Goal: Check status: Check status

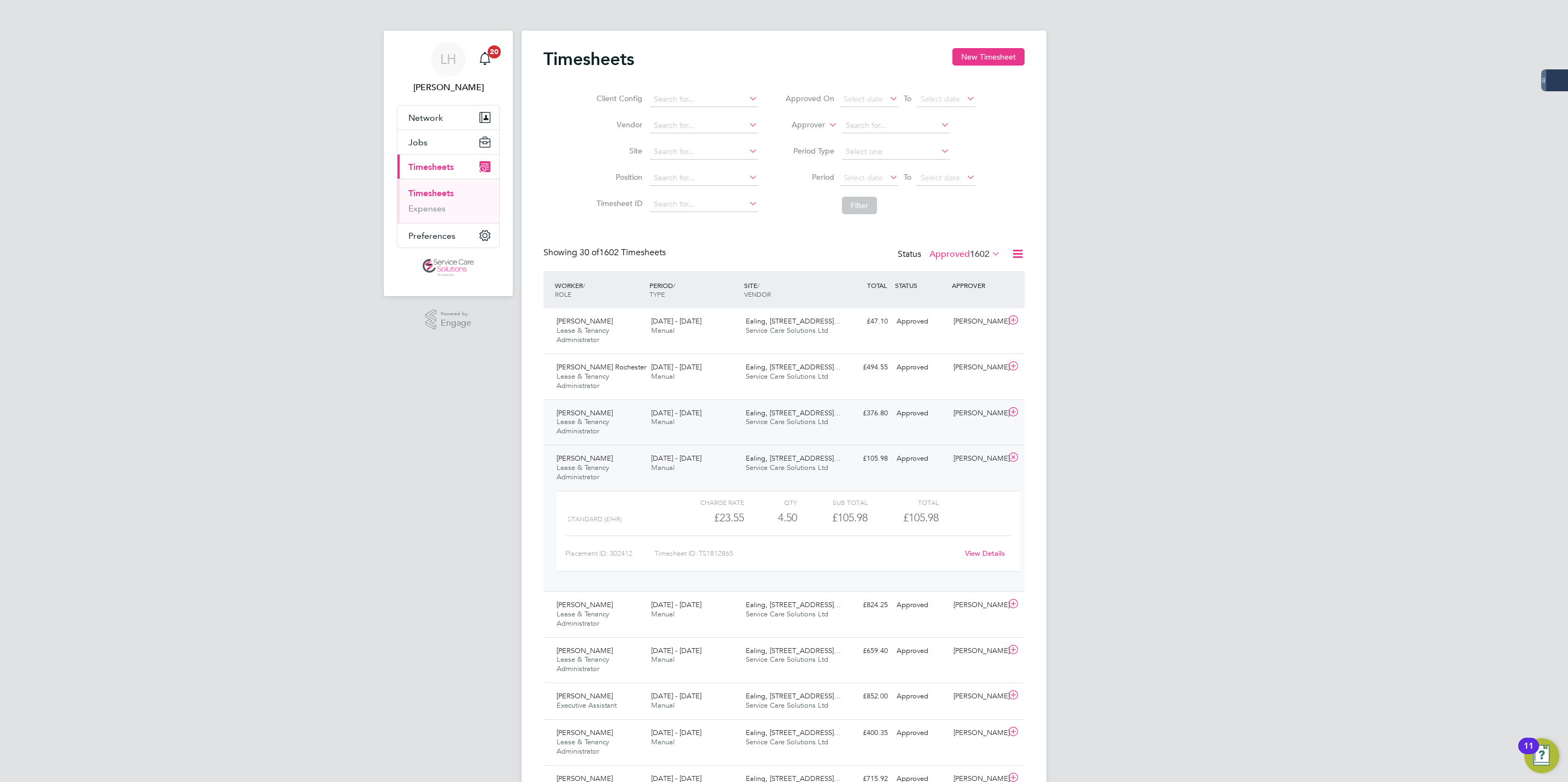
click at [610, 429] on div "[PERSON_NAME] Lease & Tenancy Administrator [DATE] - [DATE]" at bounding box center [599, 423] width 95 height 37
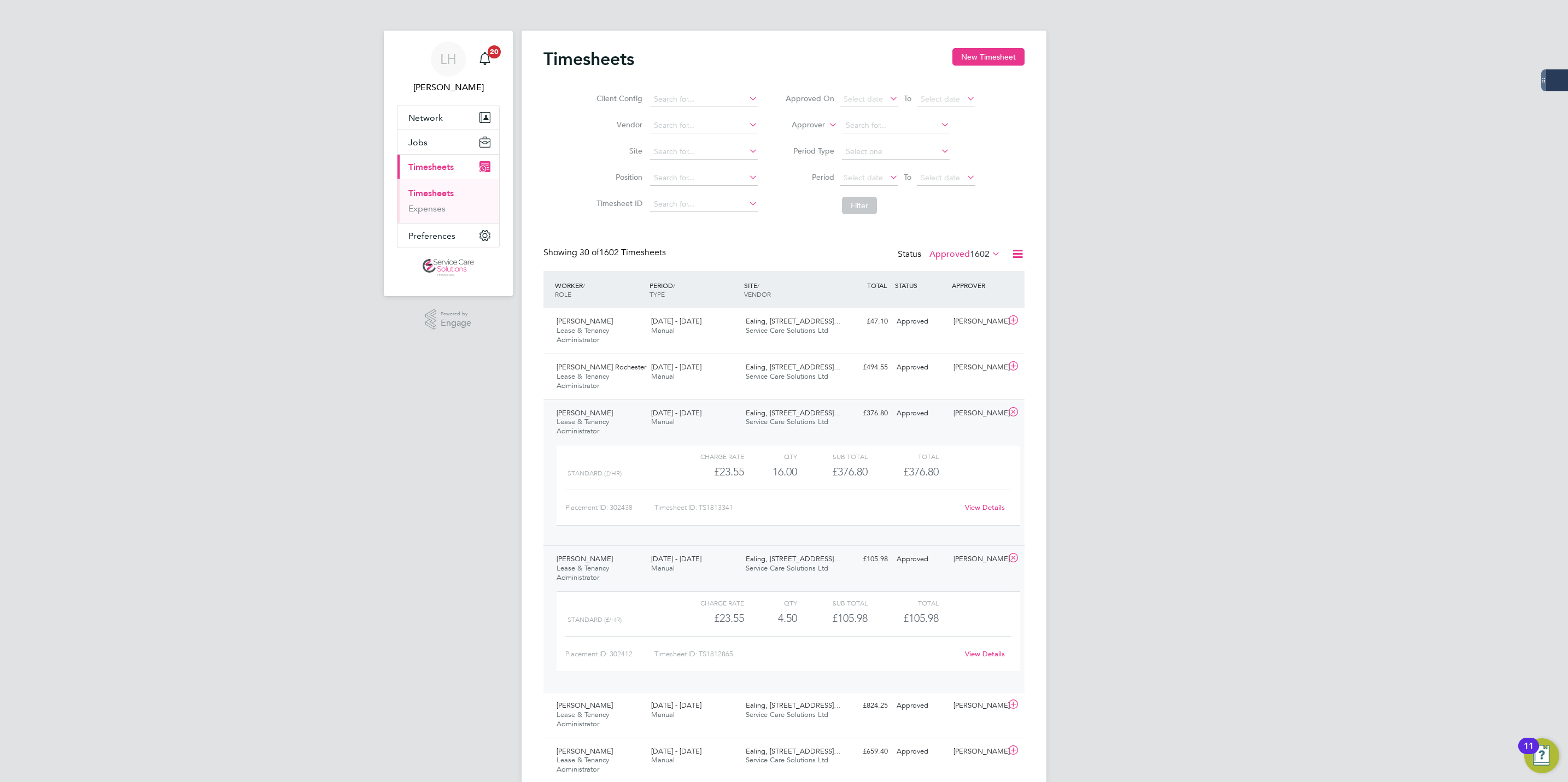
click at [992, 508] on link "View Details" at bounding box center [985, 508] width 40 height 10
click at [455, 193] on li "Timesheets" at bounding box center [449, 195] width 82 height 15
click at [446, 194] on link "Timesheets" at bounding box center [430, 193] width 45 height 10
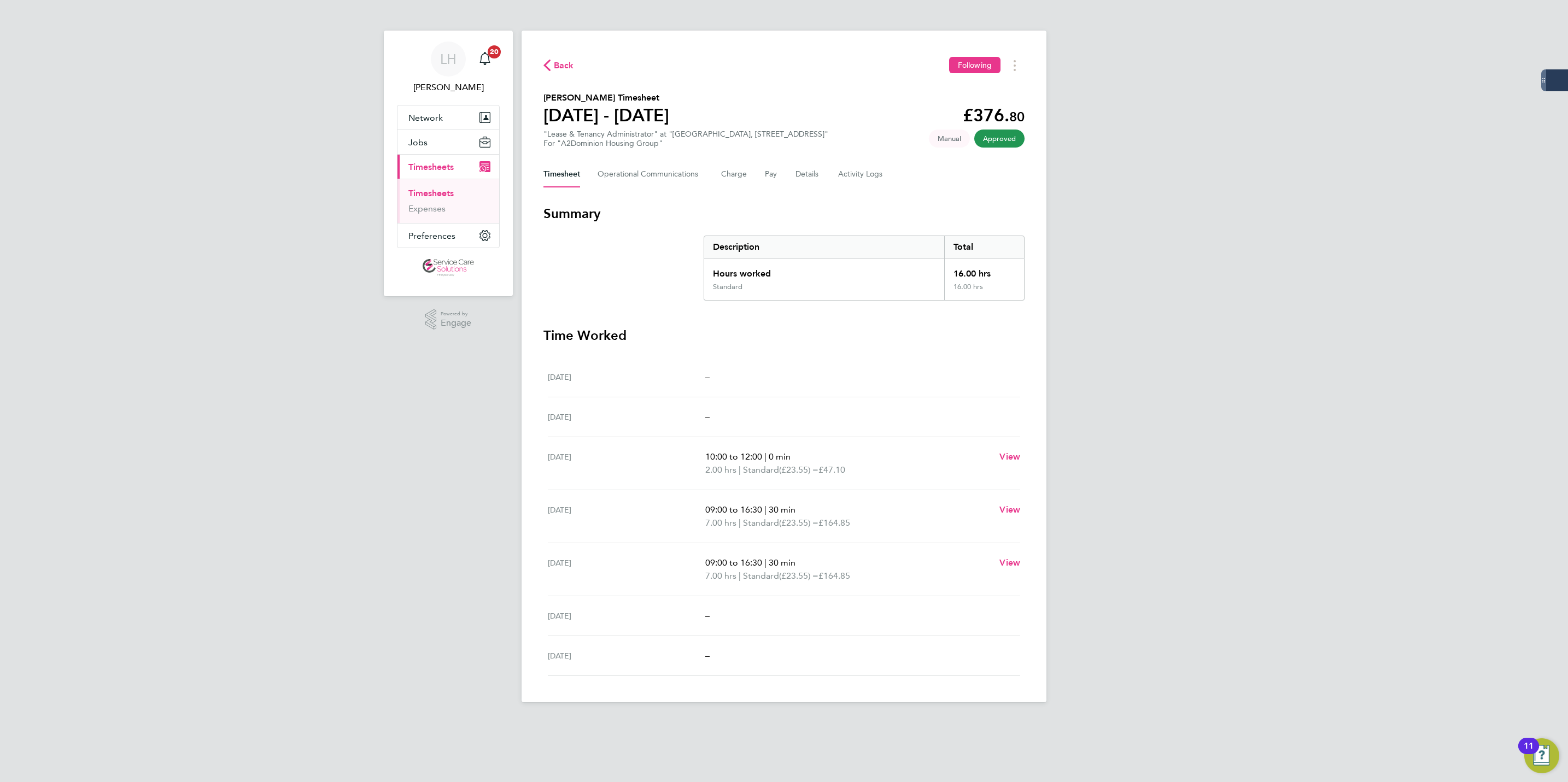
click at [611, 97] on h2 "Olena Vlasenko's Timesheet" at bounding box center [606, 98] width 126 height 13
copy h2 "Olena Vlasenko's Timesheet"
click at [551, 72] on div "Back Following" at bounding box center [784, 64] width 481 height 17
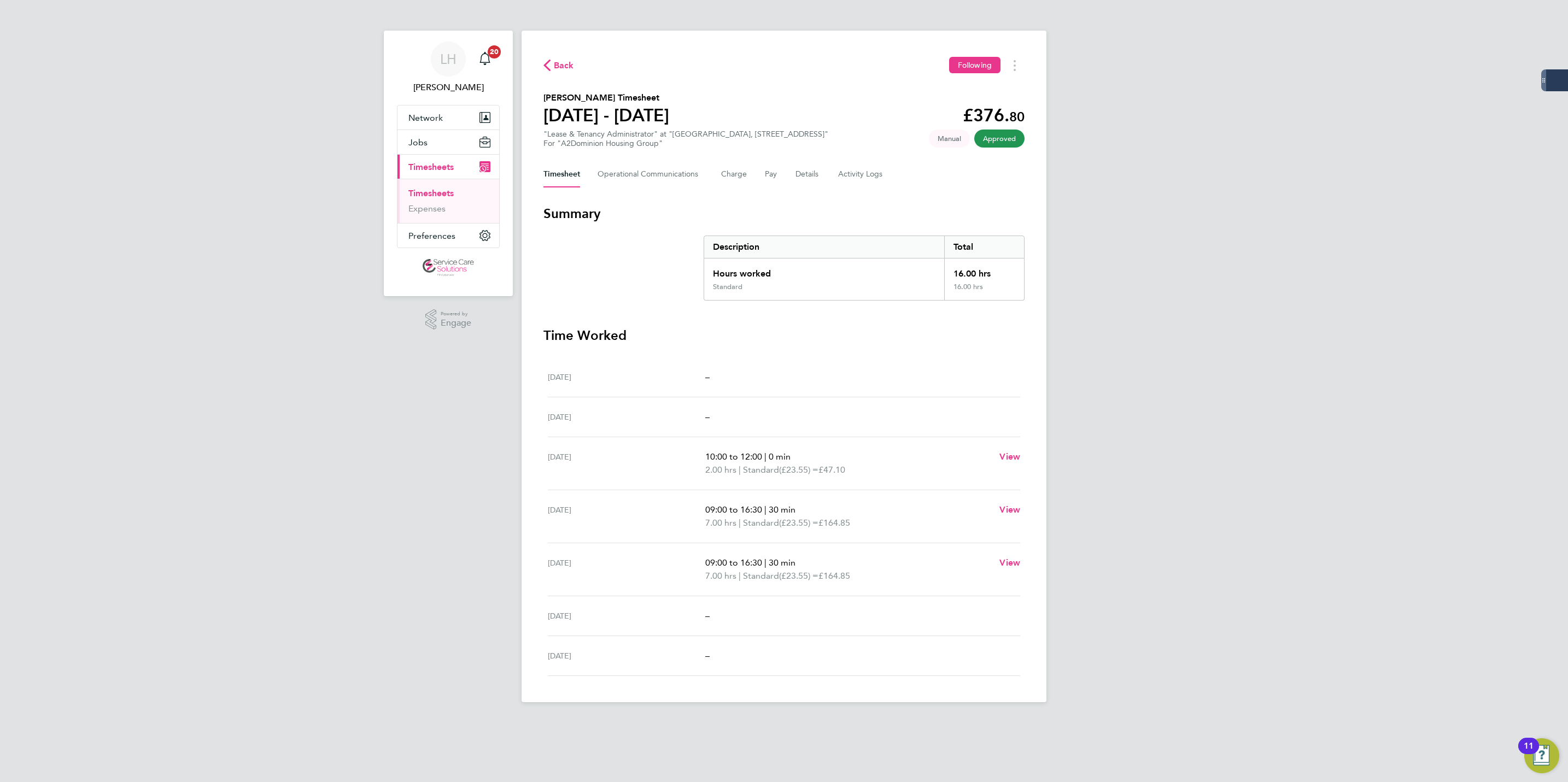
click at [554, 69] on span "Back" at bounding box center [563, 65] width 20 height 13
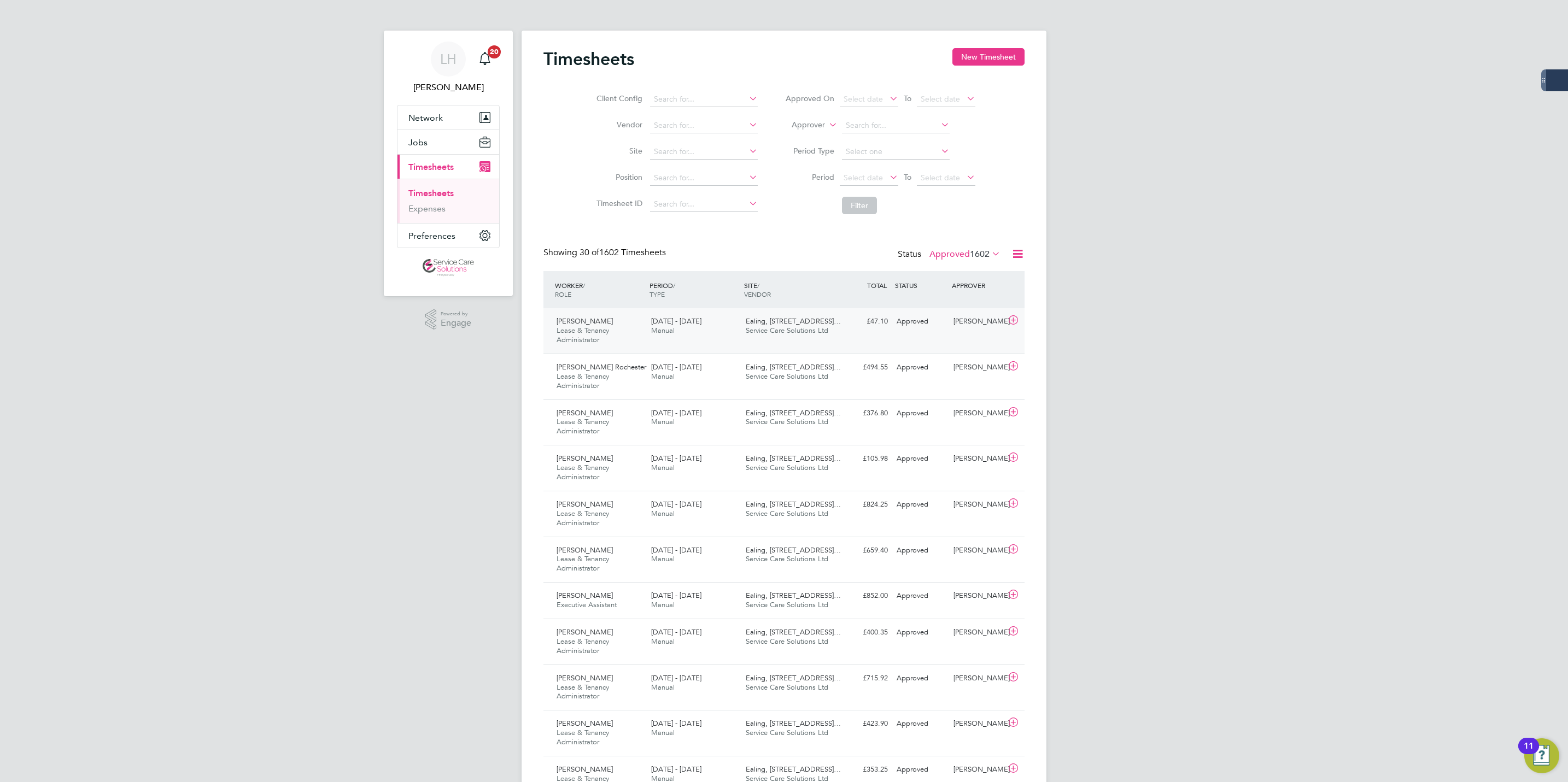
click at [620, 333] on div "Angela Pappin-Cole Lease & Tenancy Administrator 25 - 31 Aug 2025" at bounding box center [599, 331] width 95 height 37
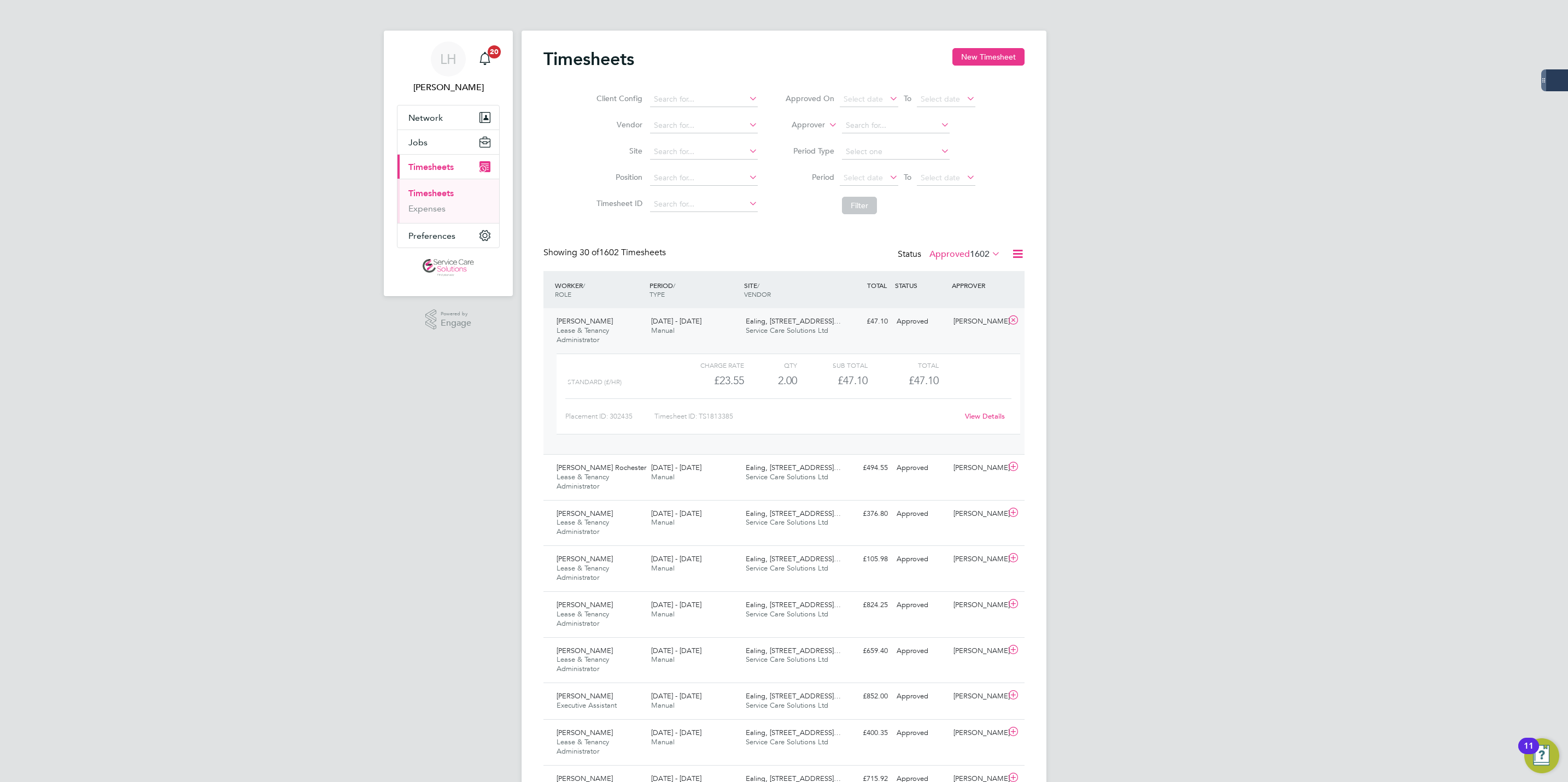
click at [976, 412] on link "View Details" at bounding box center [985, 417] width 40 height 10
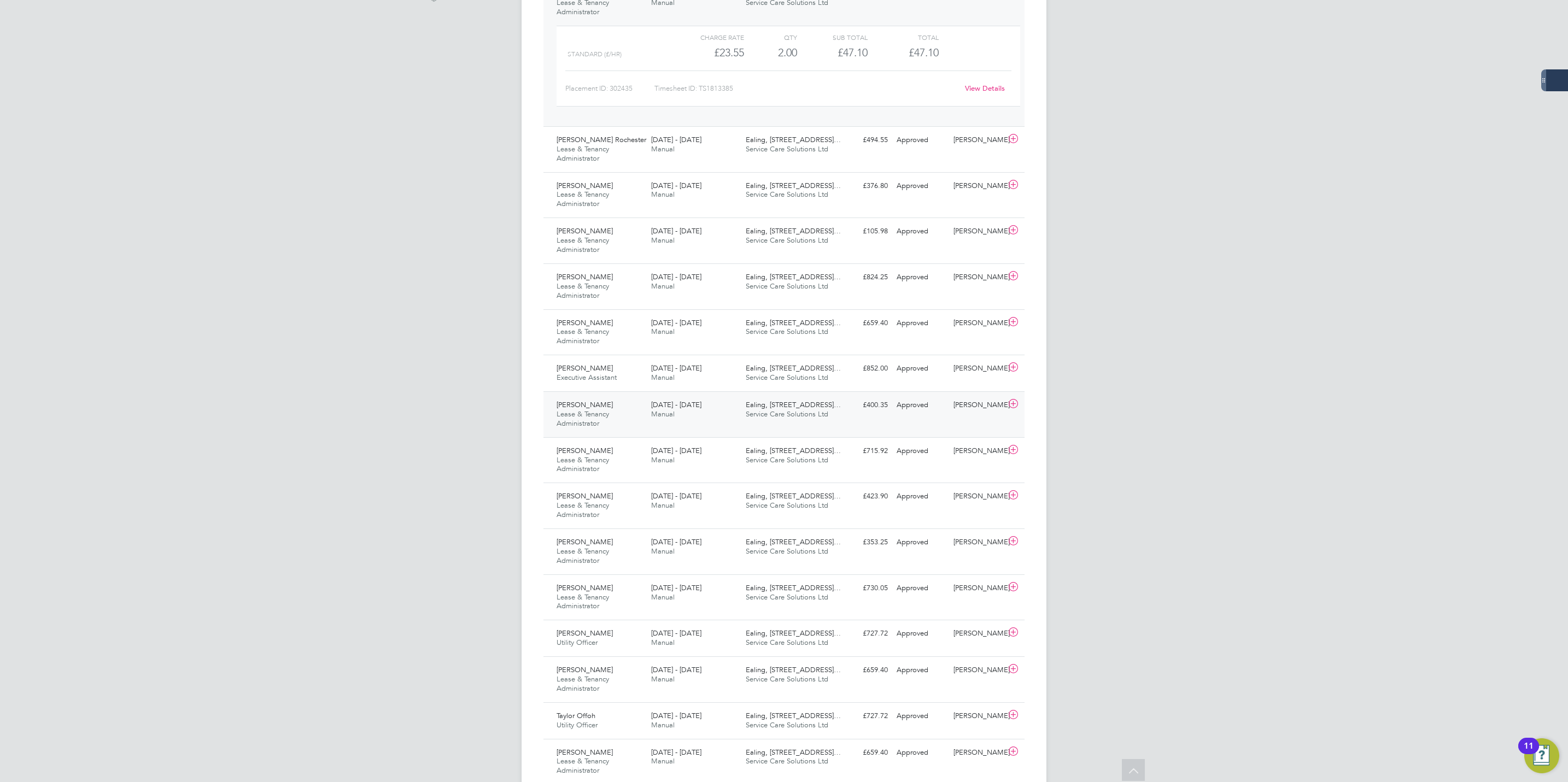
click at [610, 429] on div "Ronke Odesanya Lease & Tenancy Administrator 25 - 31 Aug 2025" at bounding box center [599, 414] width 95 height 37
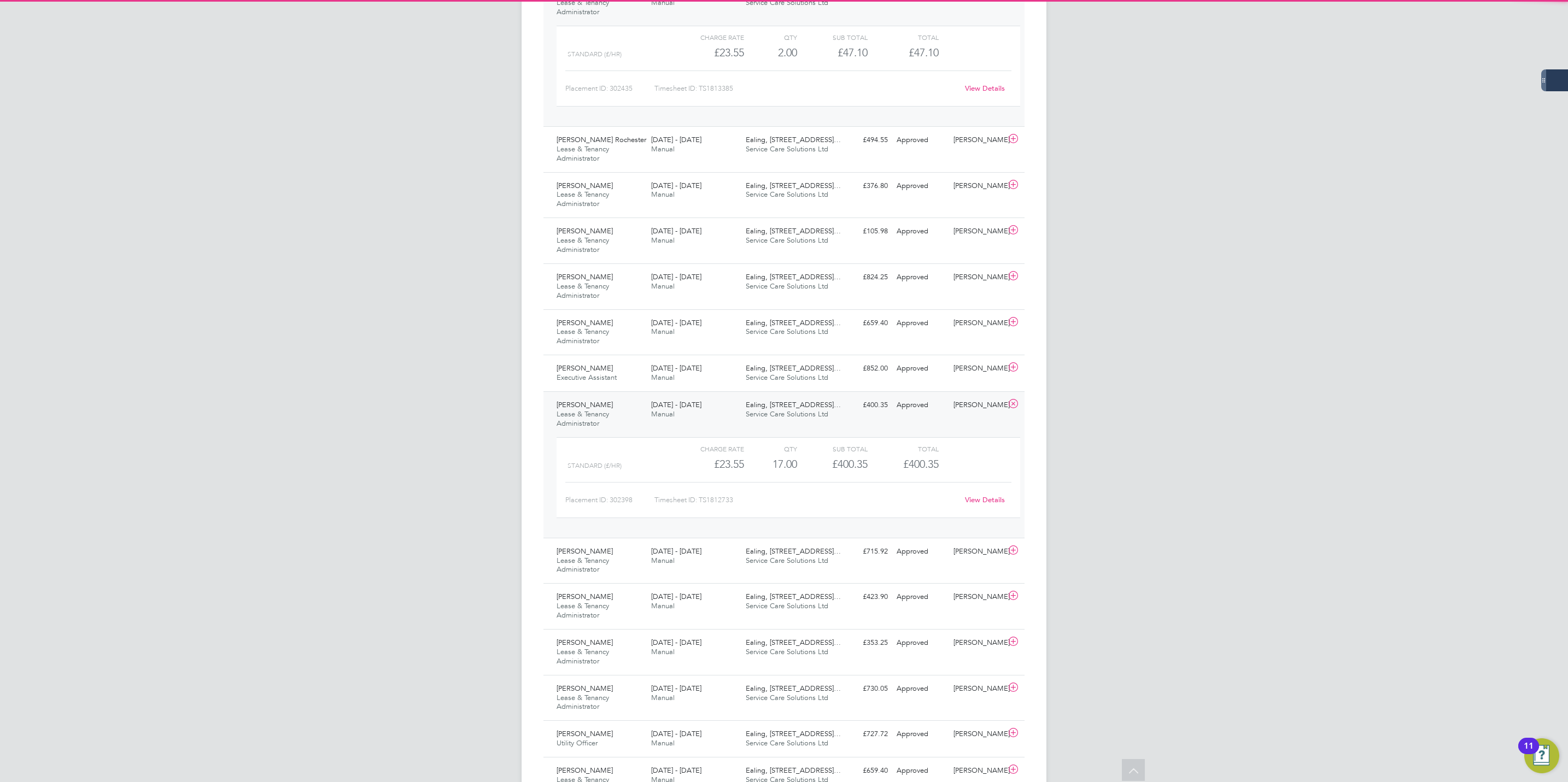
click at [981, 504] on link "View Details" at bounding box center [985, 500] width 40 height 10
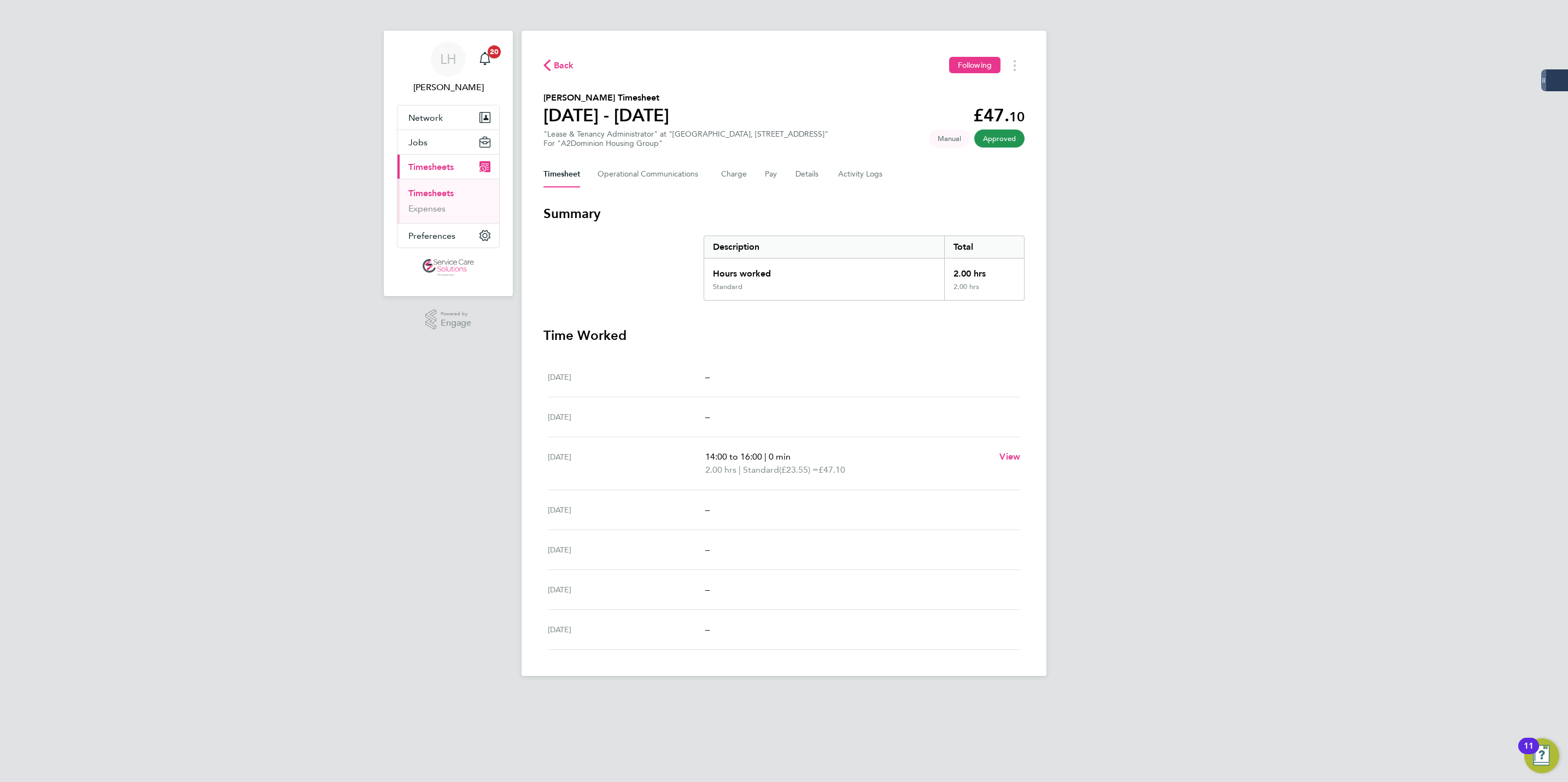
click at [663, 100] on h2 "Angela Pappin-Cole's Timesheet" at bounding box center [606, 98] width 126 height 13
copy h2 "Angela Pappin-Cole's Timesheet"
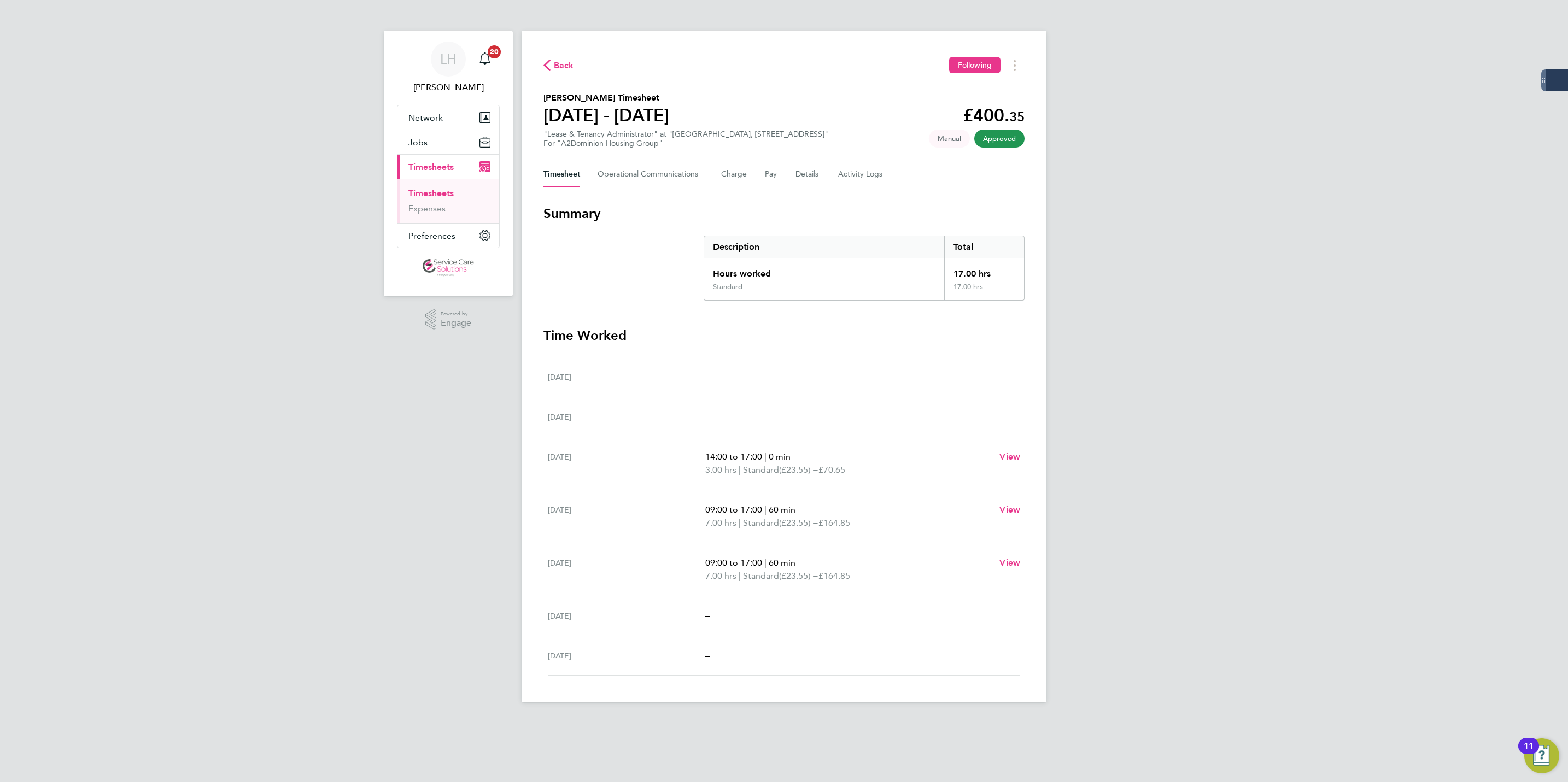
click at [621, 90] on div "Back Following Ronke Odesanya's Timesheet 25 - 31 Aug 2025 £400. 35 "Lease & Te…" at bounding box center [784, 366] width 525 height 672
click at [599, 97] on h2 "Ronke Odesanya's Timesheet" at bounding box center [606, 98] width 126 height 13
copy h2 "Ronke Odesanya's Timesheet"
